Goal: Transaction & Acquisition: Purchase product/service

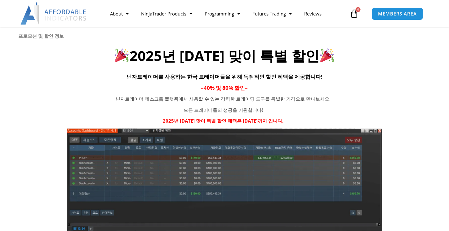
scroll to position [62, 0]
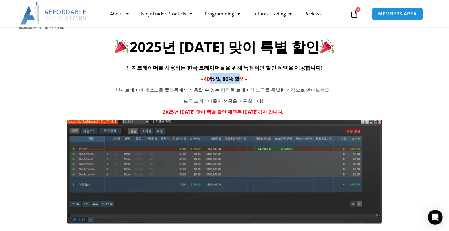
drag, startPoint x: 241, startPoint y: 77, endPoint x: 211, endPoint y: 79, distance: 29.5
click at [211, 79] on span "40% 및 80% 할인" at bounding box center [224, 78] width 41 height 7
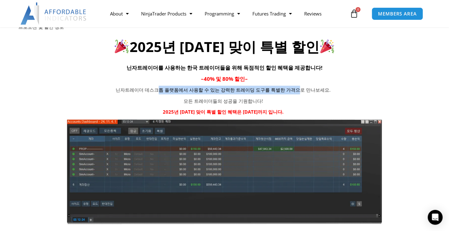
drag, startPoint x: 166, startPoint y: 90, endPoint x: 292, endPoint y: 91, distance: 126.3
click at [292, 91] on p "닌자트레이더 데스크톱 플랫폼에서 사용할 수 있는 강력한 트레이딩 도구를 특별한 가격으로 만나보세요." at bounding box center [223, 90] width 255 height 9
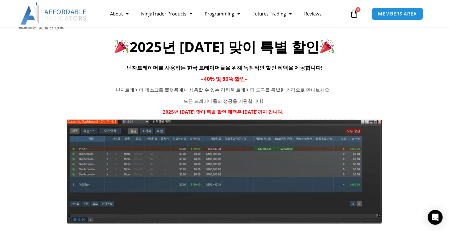
click at [238, 108] on p "2025년 광복절 맞이 특별 할인 혜택은 8월 15일까지 입니다." at bounding box center [223, 112] width 255 height 9
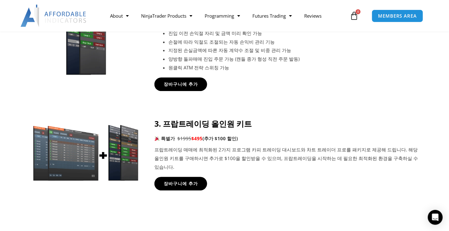
scroll to position [497, 0]
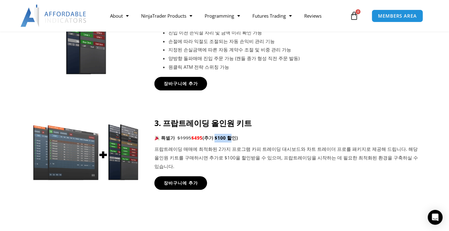
drag, startPoint x: 225, startPoint y: 141, endPoint x: 232, endPoint y: 141, distance: 6.8
click at [232, 141] on b "(추가 $100 할인)" at bounding box center [220, 138] width 35 height 6
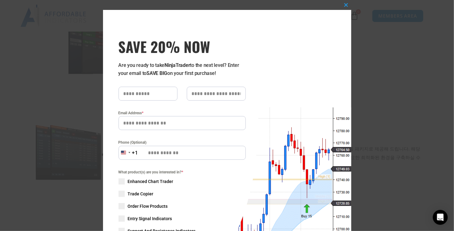
click at [349, 3] on div "Close this module SAVE 20% NOW Are you ready to take NinjaTrader to the next le…" at bounding box center [227, 115] width 454 height 231
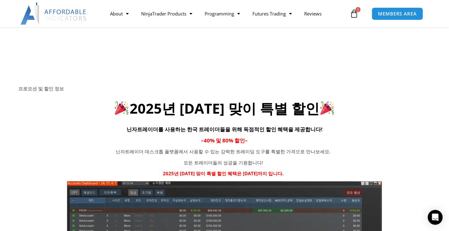
scroll to position [0, 0]
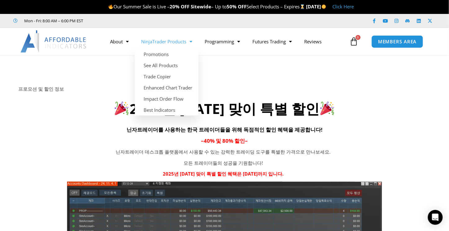
click at [160, 43] on link "NinjaTrader Products" at bounding box center [167, 41] width 64 height 14
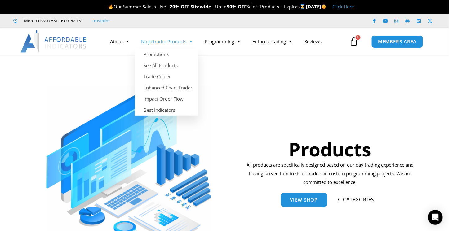
click at [168, 41] on link "NinjaTrader Products" at bounding box center [167, 41] width 64 height 14
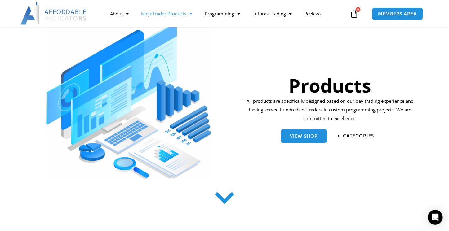
scroll to position [62, 0]
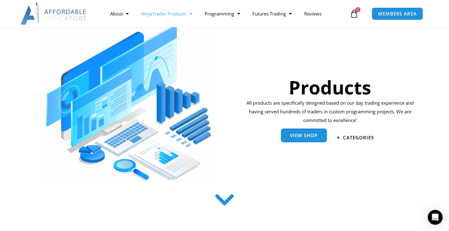
click at [311, 136] on span "View Shop" at bounding box center [304, 135] width 28 height 5
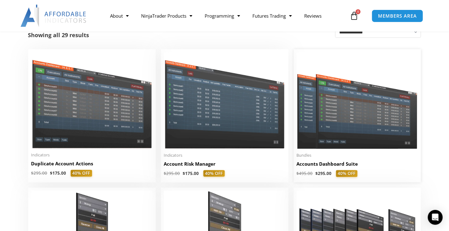
scroll to position [155, 0]
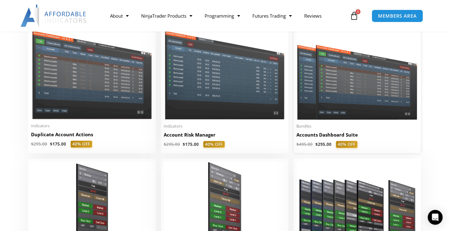
click at [398, 105] on img at bounding box center [357, 71] width 121 height 97
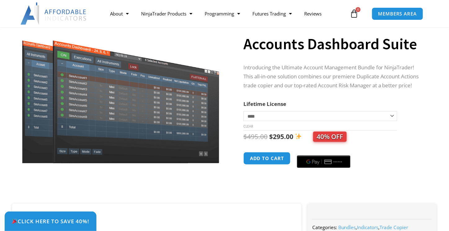
scroll to position [62, 0]
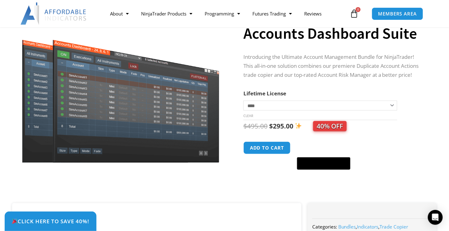
click at [314, 115] on td "**********" at bounding box center [321, 111] width 154 height 20
click at [320, 106] on select "**********" at bounding box center [321, 106] width 154 height 10
click at [267, 151] on button "Add to cart" at bounding box center [267, 148] width 50 height 13
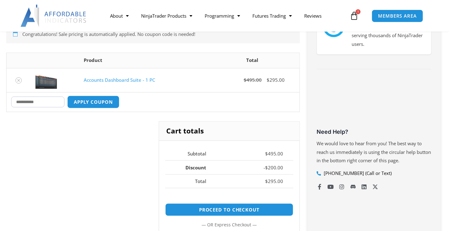
scroll to position [155, 0]
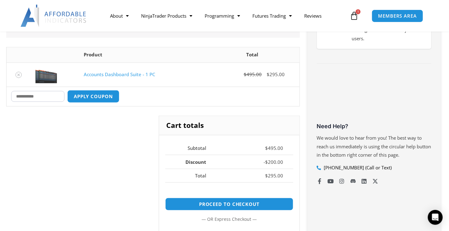
click at [53, 96] on input "Coupon:" at bounding box center [37, 96] width 53 height 11
type input "*"
type input "*****"
click at [104, 95] on button "Apply coupon" at bounding box center [93, 96] width 55 height 13
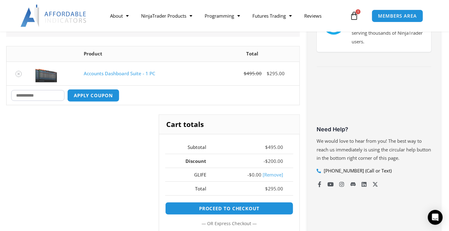
scroll to position [139, 0]
